Goal: Task Accomplishment & Management: Use online tool/utility

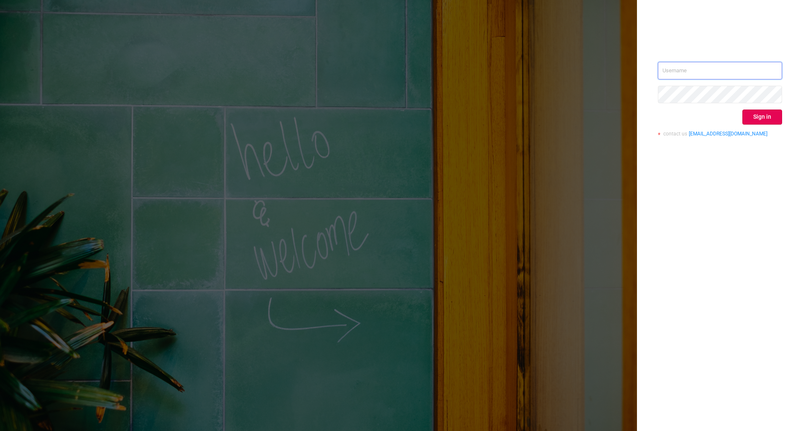
click at [668, 77] on input "text" at bounding box center [720, 71] width 124 height 18
type input "ivans@protected.media"
click at [762, 115] on button "Sign in" at bounding box center [762, 117] width 40 height 15
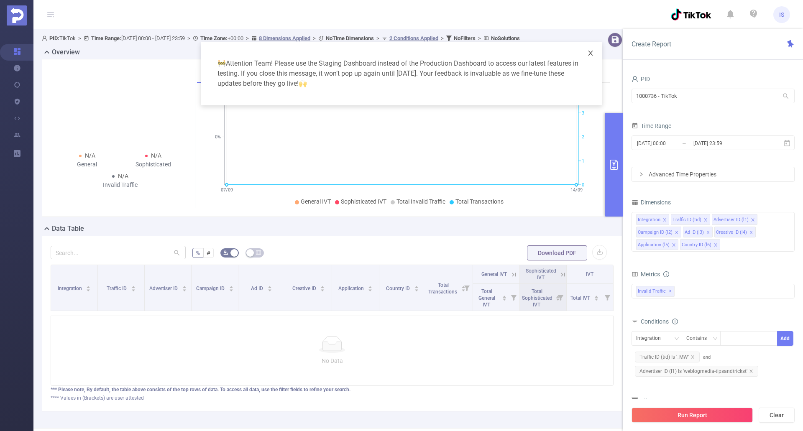
click at [590, 49] on span "Close" at bounding box center [590, 53] width 23 height 23
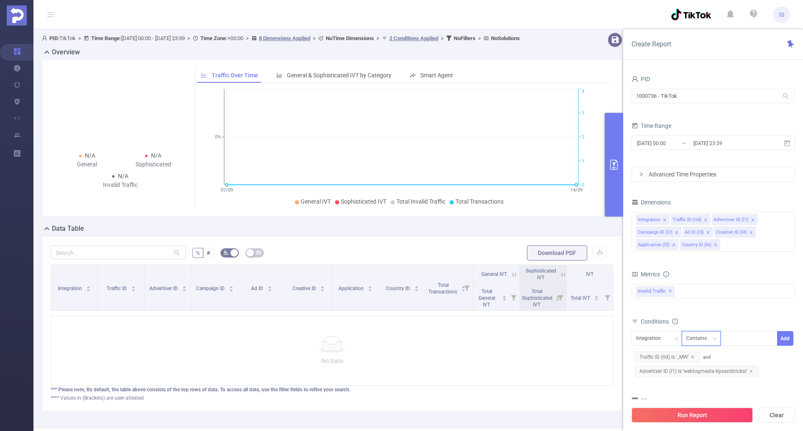
click at [696, 341] on div "Contains" at bounding box center [699, 338] width 26 height 14
click at [707, 309] on div "Total General IVT Data Centers Disclosed Bots Known Crawlers Irregular Activity…" at bounding box center [712, 297] width 163 height 30
click at [706, 341] on div "Contains" at bounding box center [699, 338] width 26 height 14
click at [707, 334] on div "Contains" at bounding box center [699, 338] width 26 height 14
click at [701, 372] on span "Advertiser ID (l1) Is 'weblogmedia-tipsandtrickst'" at bounding box center [696, 371] width 123 height 11
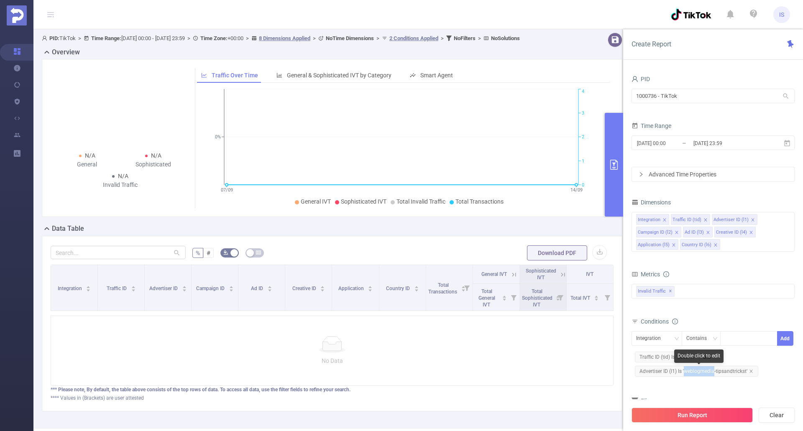
click at [701, 372] on span "Advertiser ID (l1) Is 'weblogmedia-tipsandtrickst'" at bounding box center [696, 371] width 123 height 11
click at [770, 378] on div "Advertiser ID (l1) Is weblogmedia-tipsandtrickst Save Traffic ID (tid) Is '_MW'" at bounding box center [712, 354] width 163 height 51
click at [781, 341] on button "Save" at bounding box center [785, 338] width 16 height 15
